Goal: Transaction & Acquisition: Download file/media

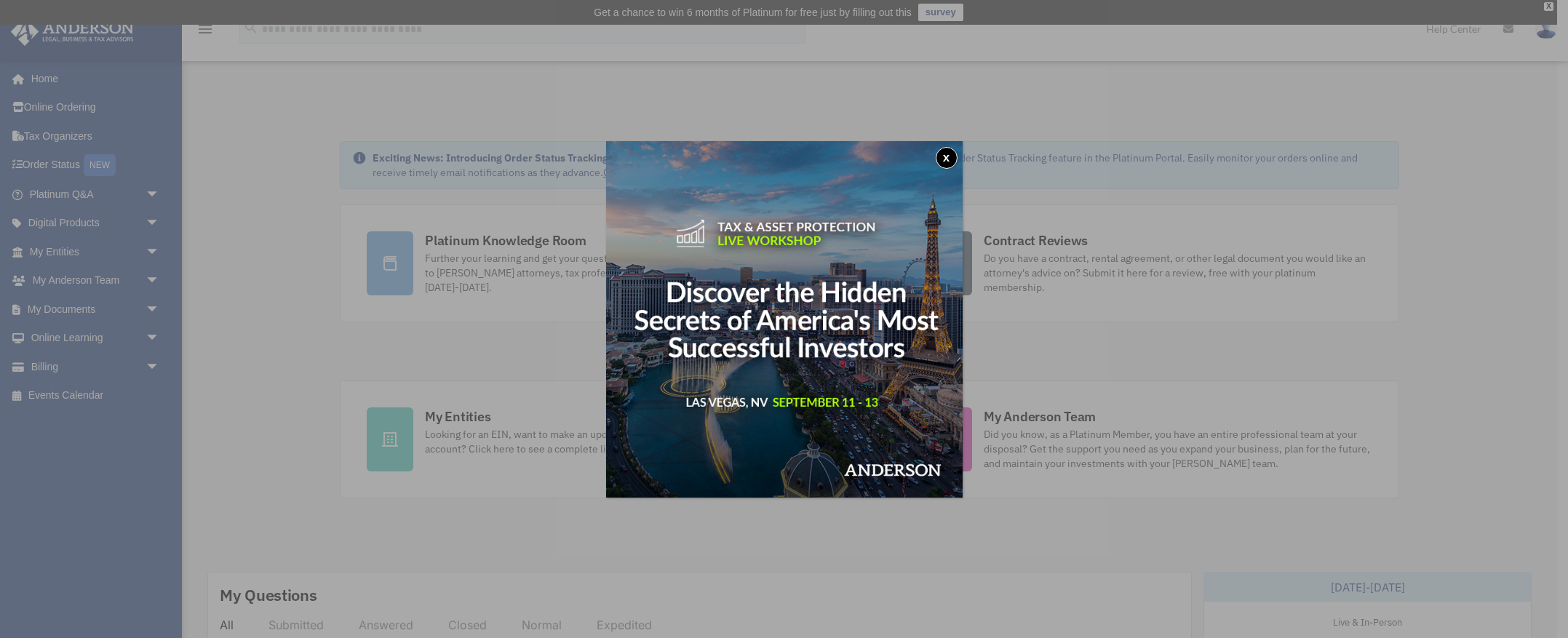
click at [948, 157] on button "x" at bounding box center [947, 159] width 22 height 22
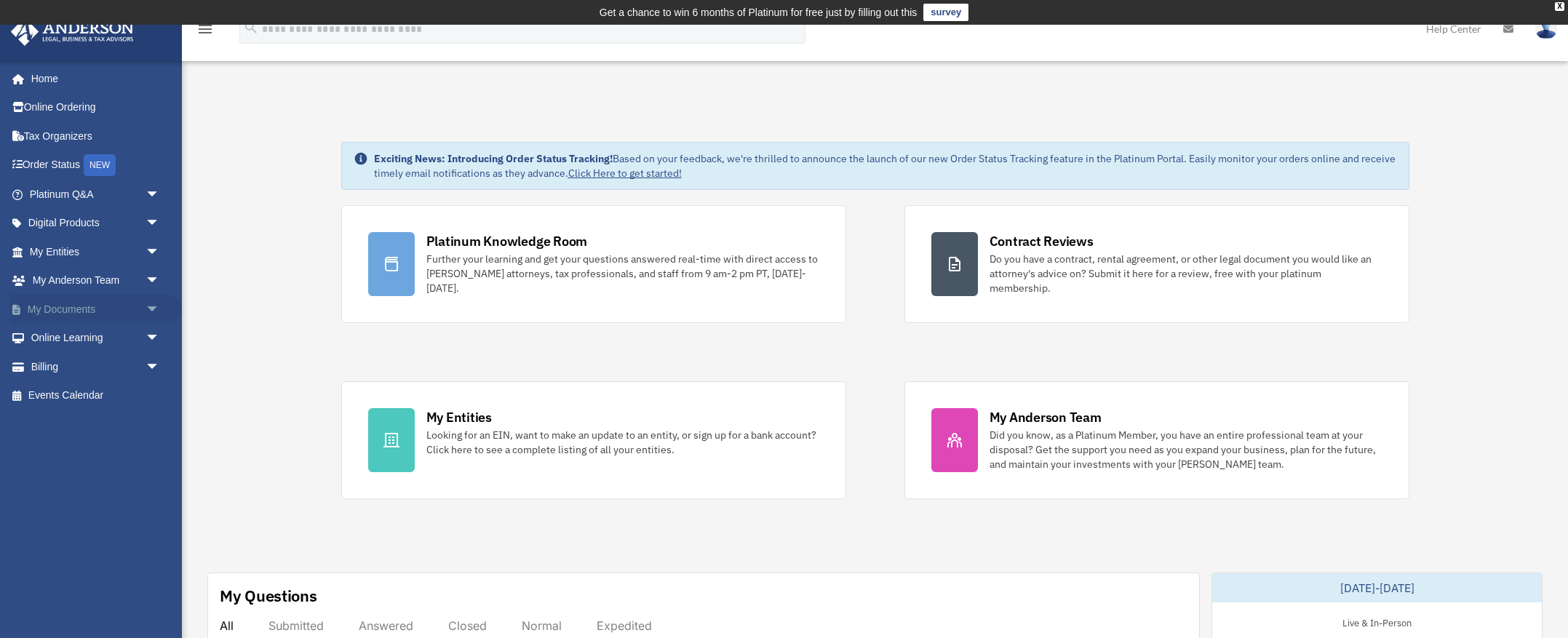
click at [151, 308] on span "arrow_drop_down" at bounding box center [160, 310] width 29 height 30
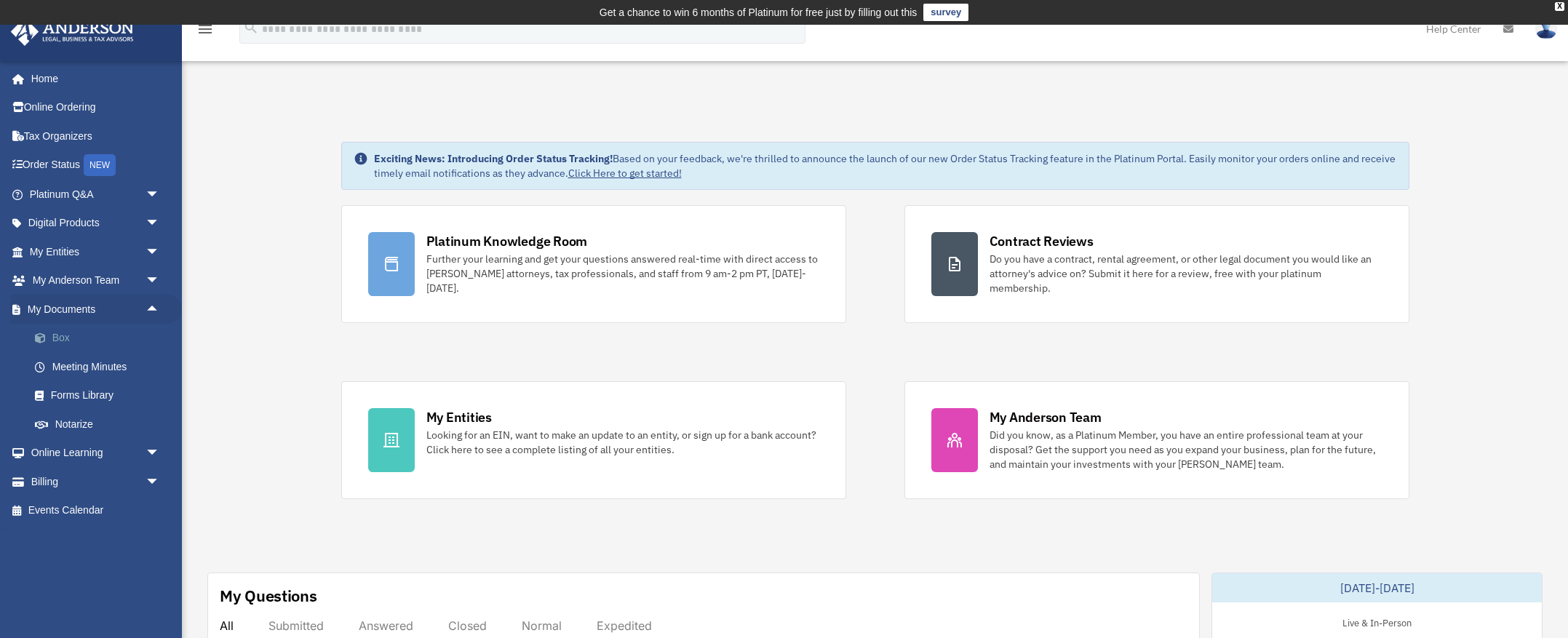
click at [60, 331] on link "Box" at bounding box center [101, 338] width 162 height 29
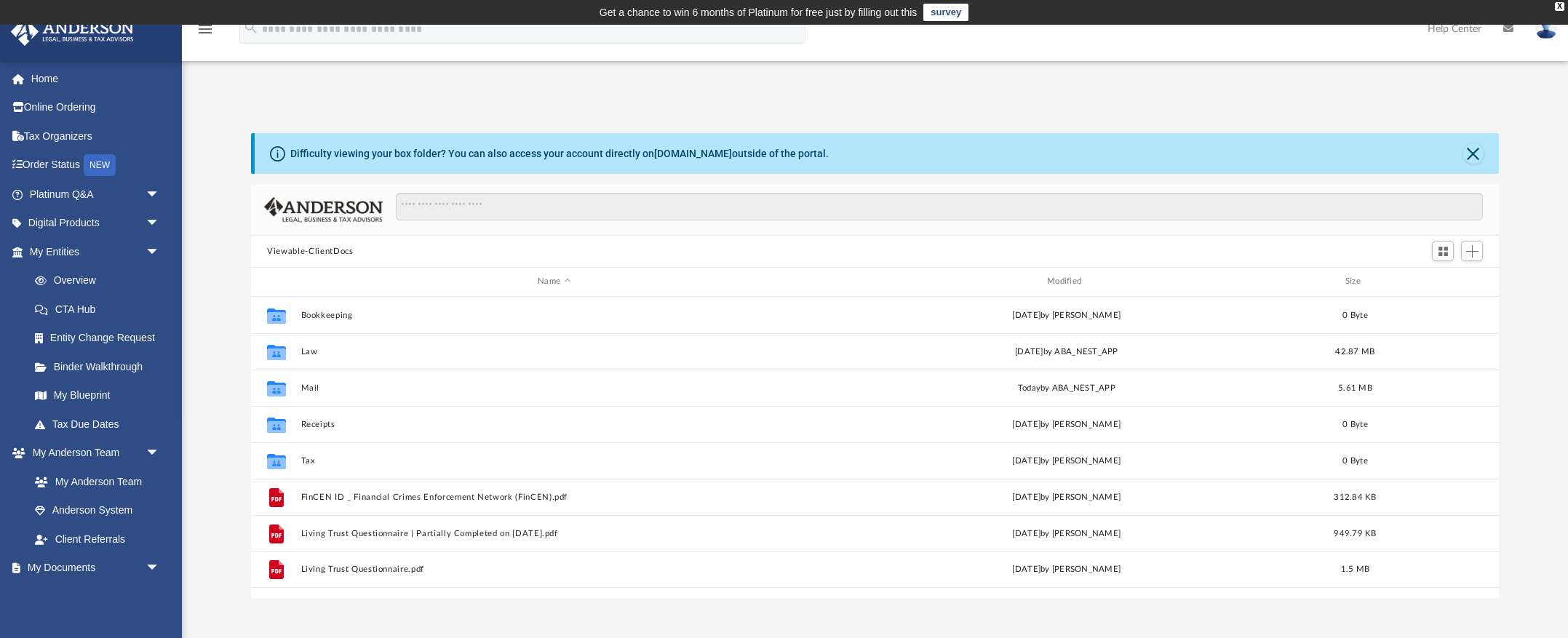
scroll to position [331, 1247]
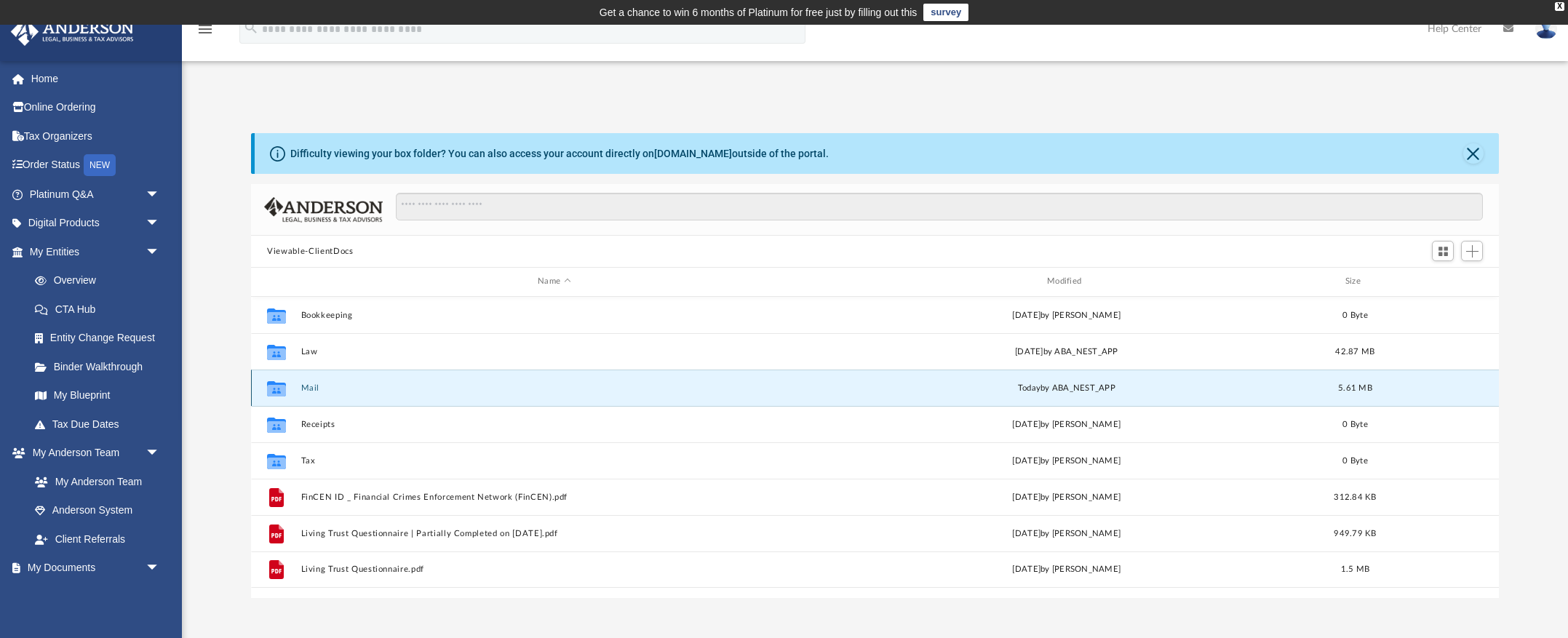
click at [314, 387] on button "Mail" at bounding box center [554, 388] width 506 height 10
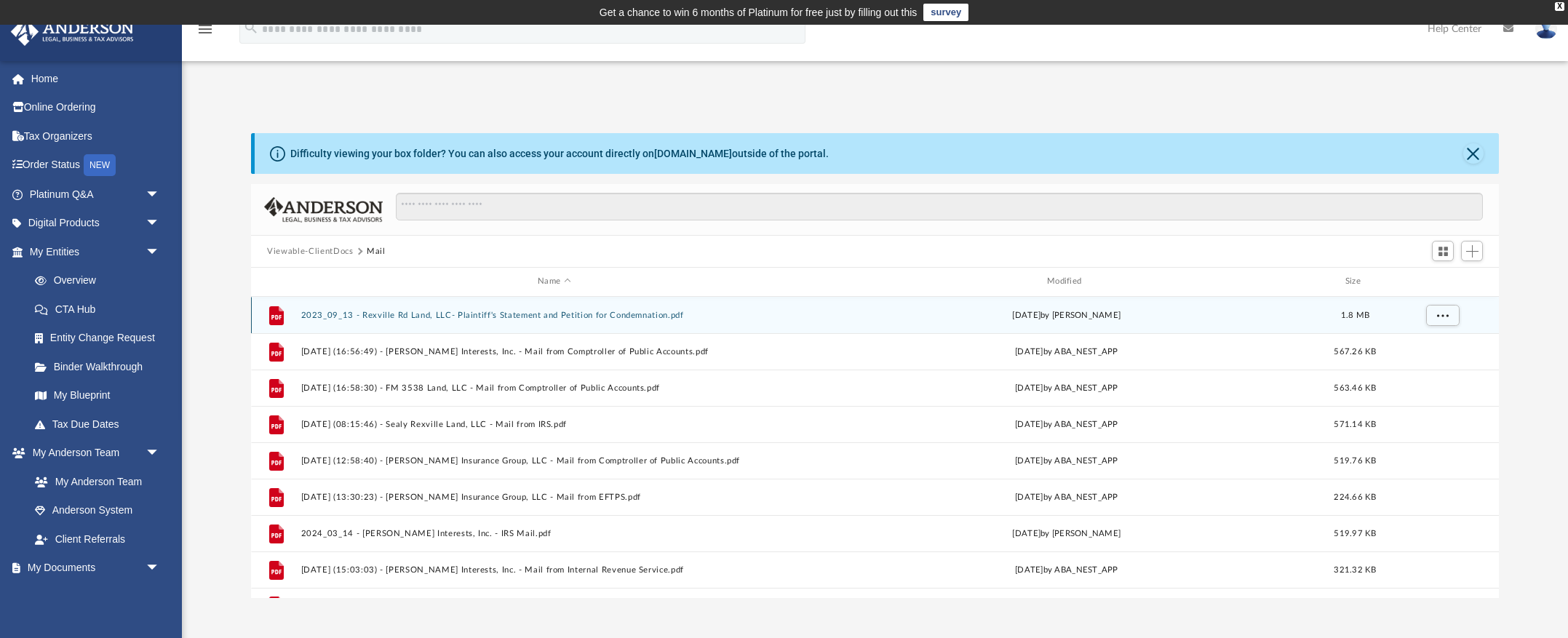
scroll to position [26, 0]
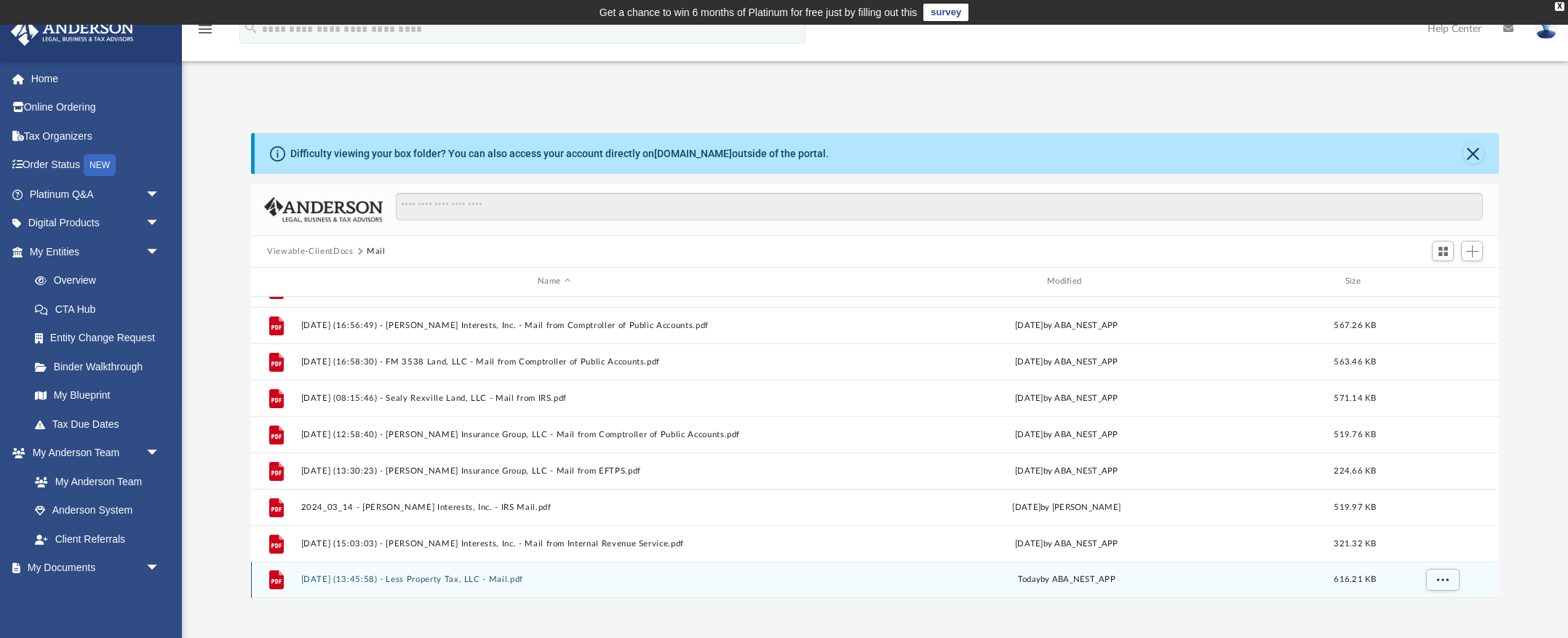
click at [489, 581] on button "2025.09.10 (13:45:58) - Less Property Tax, LLC - Mail.pdf" at bounding box center [554, 580] width 506 height 10
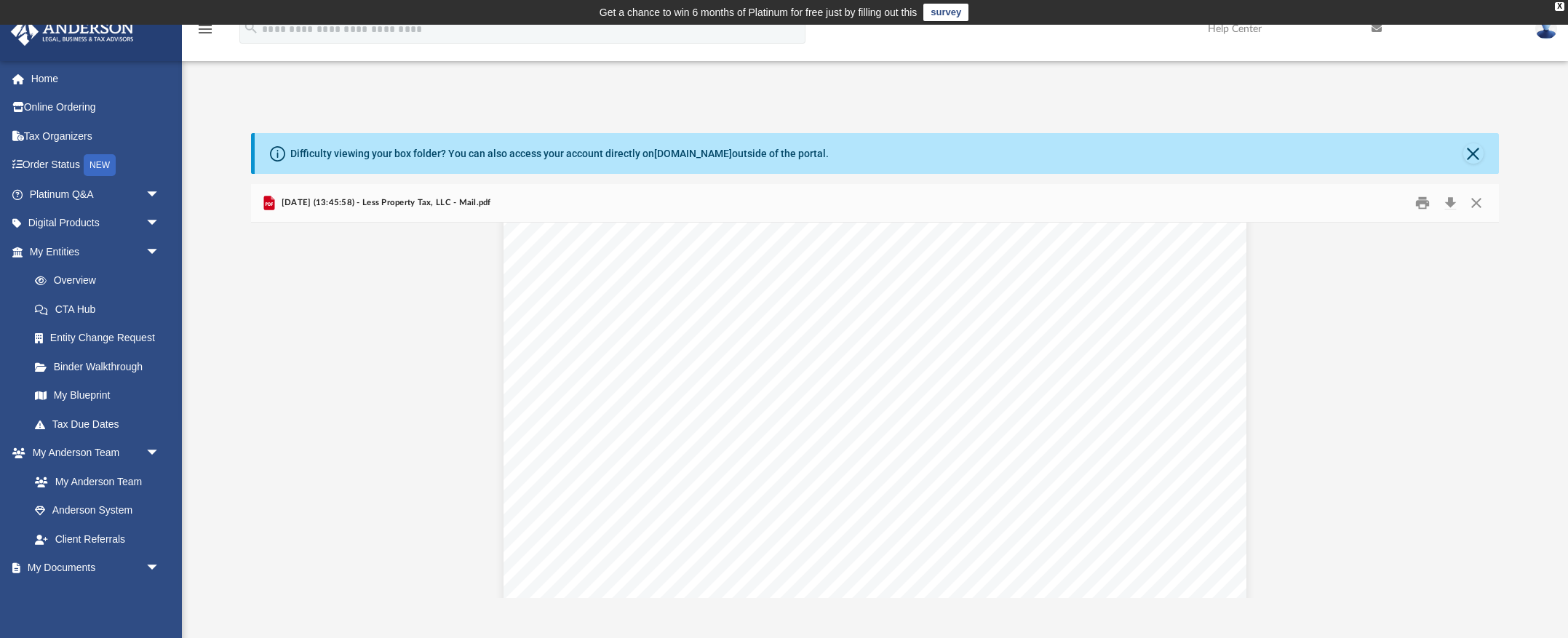
scroll to position [0, 0]
click at [1452, 204] on button "Download" at bounding box center [1450, 203] width 26 height 22
